Goal: Find specific page/section: Find specific page/section

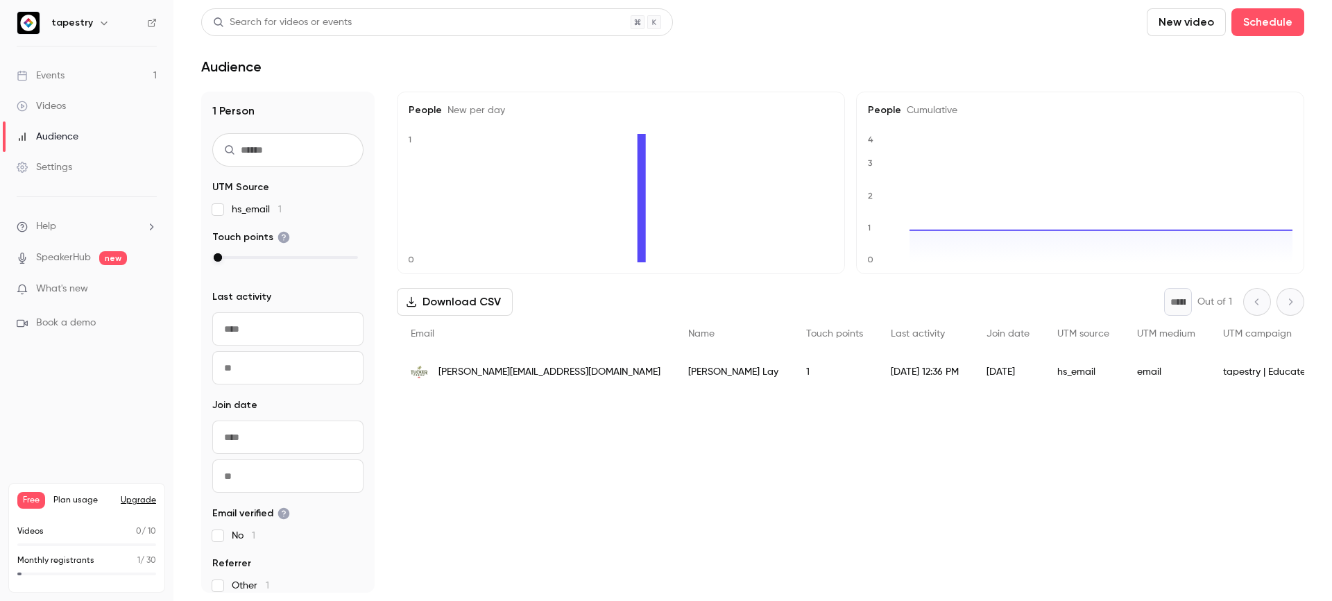
click at [67, 71] on link "Events 1" at bounding box center [86, 75] width 173 height 31
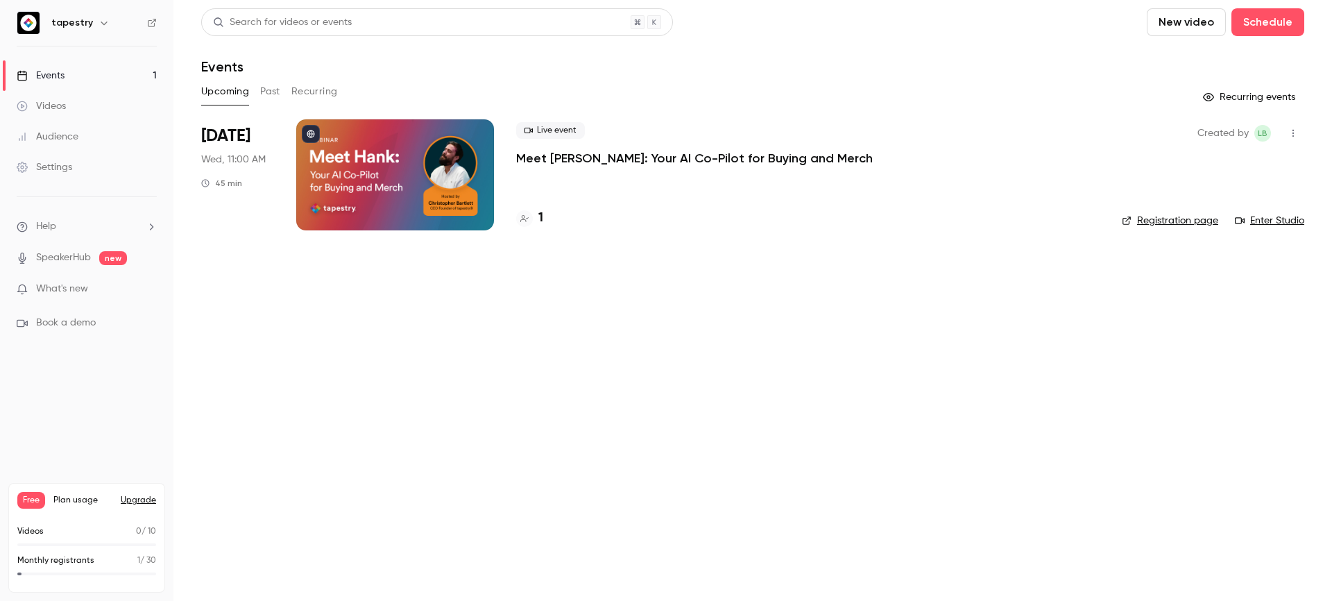
click at [979, 42] on header "Search for videos or events New video Schedule Events" at bounding box center [752, 41] width 1103 height 67
